Goal: Task Accomplishment & Management: Manage account settings

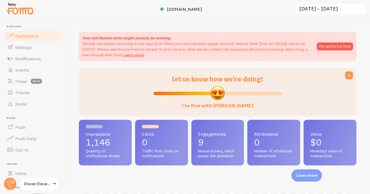
scroll to position [148, 278]
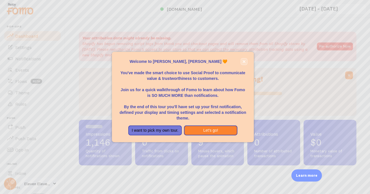
click at [244, 63] on icon "close," at bounding box center [244, 61] width 3 height 3
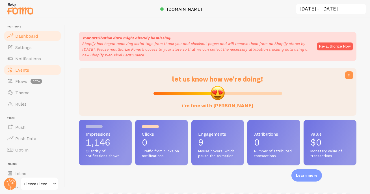
click at [34, 68] on link "Events" at bounding box center [32, 69] width 58 height 11
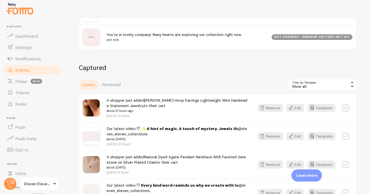
scroll to position [133, 0]
click at [128, 134] on span "Our latest video: ♡ ✨ A hint of magic. A touch of mystery. Jewels th @eleven_el…" at bounding box center [177, 134] width 141 height 16
click at [88, 135] on img at bounding box center [91, 135] width 17 height 17
click at [196, 127] on strong "♡ ✨ A hint of magic. A touch of mystery. Jewels th" at bounding box center [187, 128] width 101 height 5
click at [206, 128] on strong "♡ ✨ A hint of magic. A touch of mystery. Jewels th" at bounding box center [187, 128] width 101 height 5
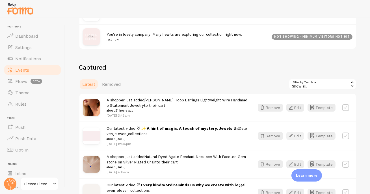
click at [293, 133] on icon "button" at bounding box center [291, 135] width 7 height 7
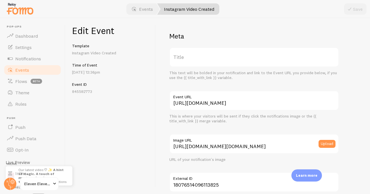
click at [62, 175] on strong "♡ ✨ A hint of magic. A touch of mystery. Jewels th" at bounding box center [40, 175] width 45 height 16
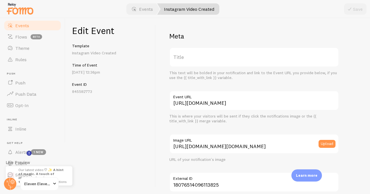
scroll to position [51, 0]
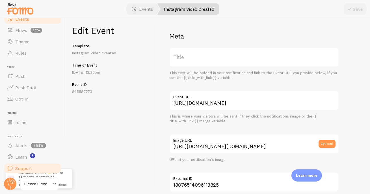
click at [14, 173] on link "Support" at bounding box center [32, 167] width 58 height 11
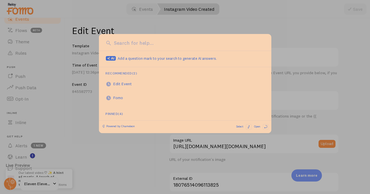
click at [262, 39] on input at bounding box center [189, 42] width 152 height 7
click at [335, 47] on div at bounding box center [185, 97] width 370 height 194
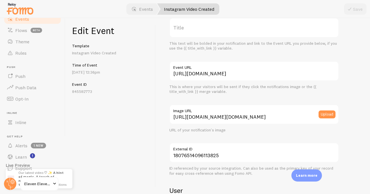
scroll to position [30, 0]
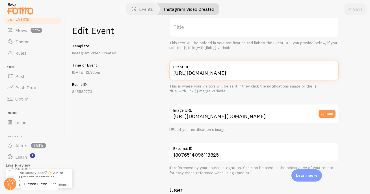
click at [238, 75] on input "[URL][DOMAIN_NAME]" at bounding box center [254, 71] width 170 height 20
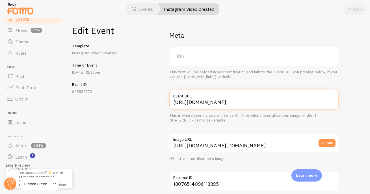
scroll to position [1, 0]
